Goal: Task Accomplishment & Management: Use online tool/utility

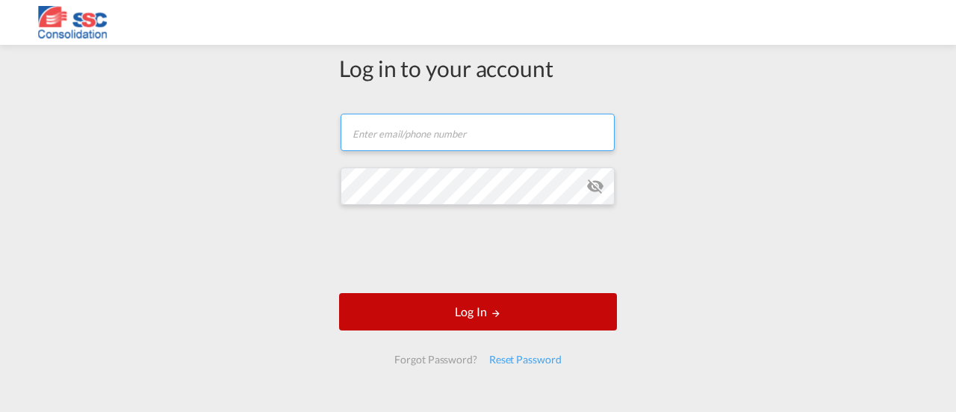
type input "[EMAIL_ADDRESS][DOMAIN_NAME]"
click at [498, 315] on button "Log In" at bounding box center [478, 311] width 278 height 37
